Goal: Task Accomplishment & Management: Complete application form

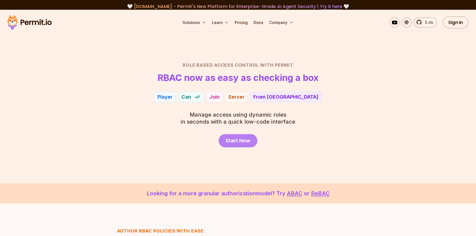
click at [233, 143] on span "Start Now" at bounding box center [238, 140] width 25 height 7
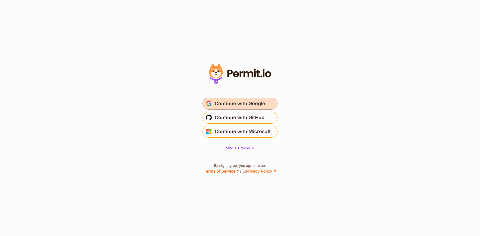
click at [233, 103] on span "Continue with Google" at bounding box center [240, 104] width 50 height 8
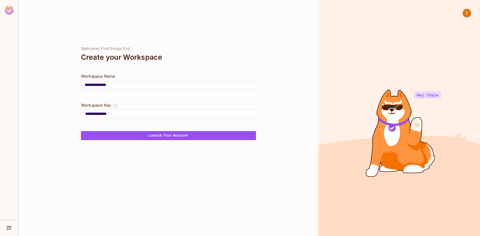
drag, startPoint x: 72, startPoint y: 83, endPoint x: 66, endPoint y: 84, distance: 5.6
click at [66, 83] on div "**********" at bounding box center [169, 118] width 300 height 236
drag, startPoint x: 57, startPoint y: 85, endPoint x: 129, endPoint y: 80, distance: 72.9
click at [59, 84] on div "**********" at bounding box center [169, 118] width 300 height 236
drag, startPoint x: 111, startPoint y: 77, endPoint x: 96, endPoint y: 92, distance: 20.7
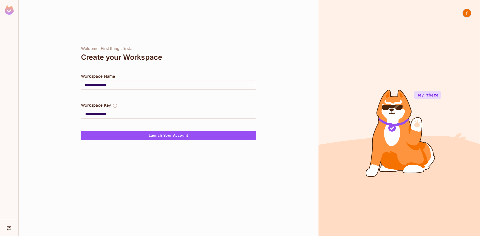
click at [85, 78] on div "**********" at bounding box center [168, 87] width 175 height 29
drag, startPoint x: 125, startPoint y: 135, endPoint x: 118, endPoint y: 140, distance: 9.1
click at [125, 135] on button "Launch Your Account" at bounding box center [168, 135] width 175 height 9
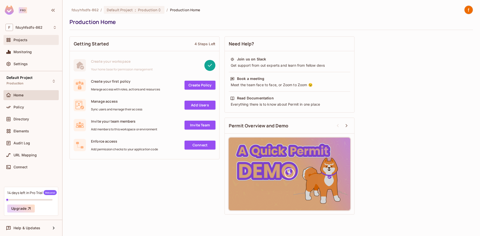
click at [35, 45] on div "Projects" at bounding box center [31, 40] width 55 height 10
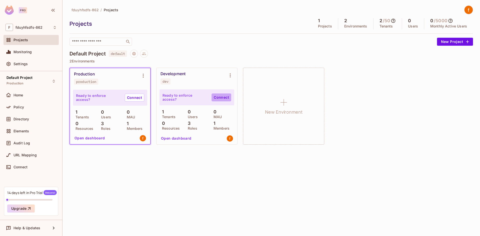
click at [220, 99] on link "Connect" at bounding box center [222, 98] width 20 height 8
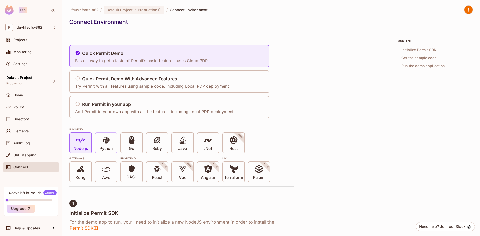
click at [104, 145] on span at bounding box center [106, 141] width 9 height 10
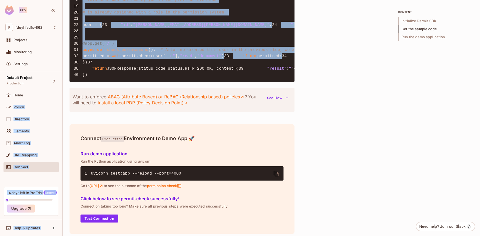
drag, startPoint x: 196, startPoint y: 133, endPoint x: 123, endPoint y: 98, distance: 81.0
click at [4, 109] on div "Pro F fduyhfsdfs-862 Projects Monitoring Settings Default Project Production Ho…" at bounding box center [240, 118] width 480 height 236
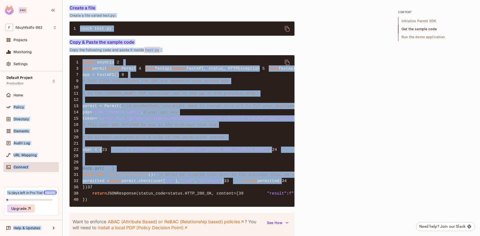
click at [160, 90] on pre "1 import asyncio 2 3 from permit import Permit 4 from fastapi import FastAPI, s…" at bounding box center [182, 131] width 225 height 152
